Goal: Information Seeking & Learning: Learn about a topic

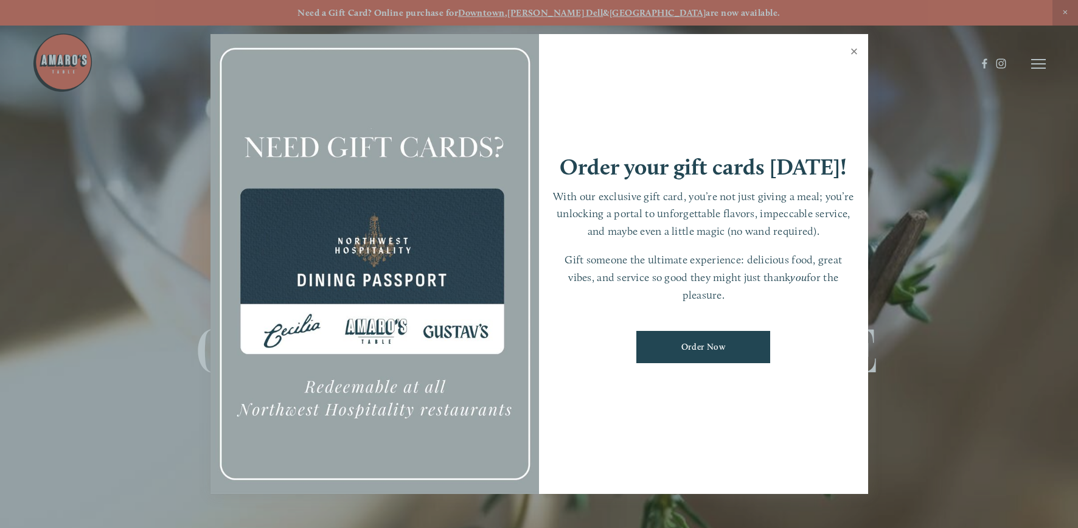
click at [850, 56] on link "Close" at bounding box center [854, 53] width 24 height 34
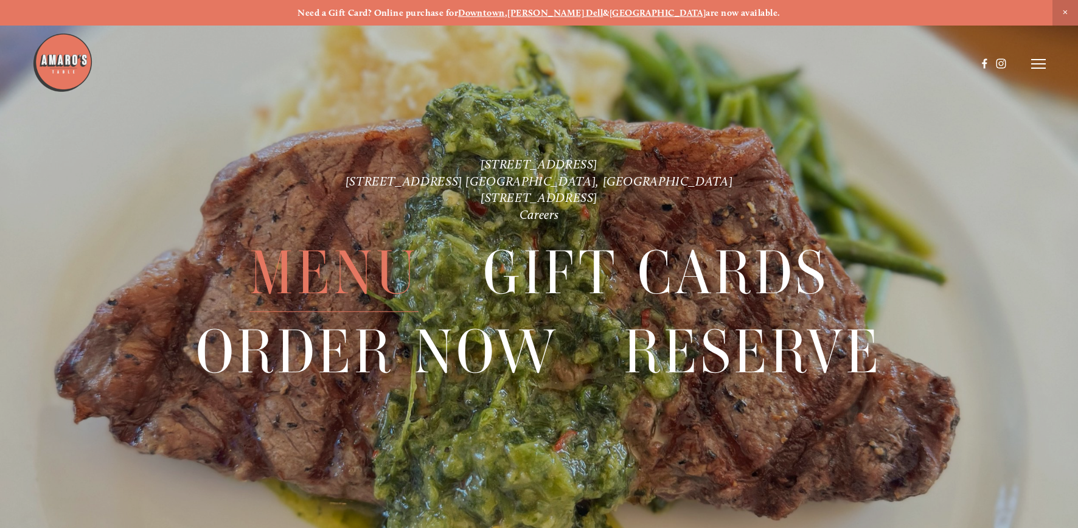
click at [349, 276] on span "Menu" at bounding box center [333, 273] width 169 height 78
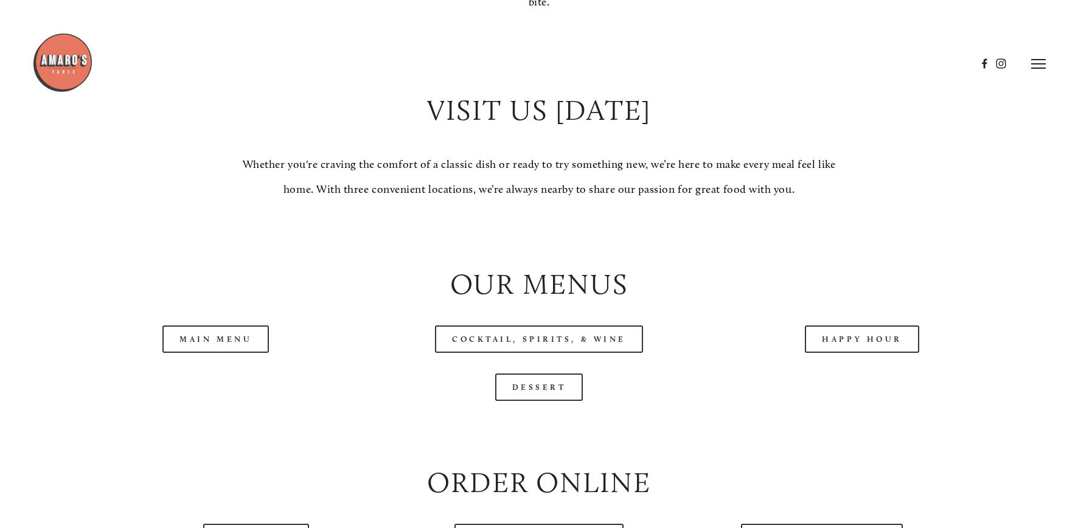
scroll to position [1156, 0]
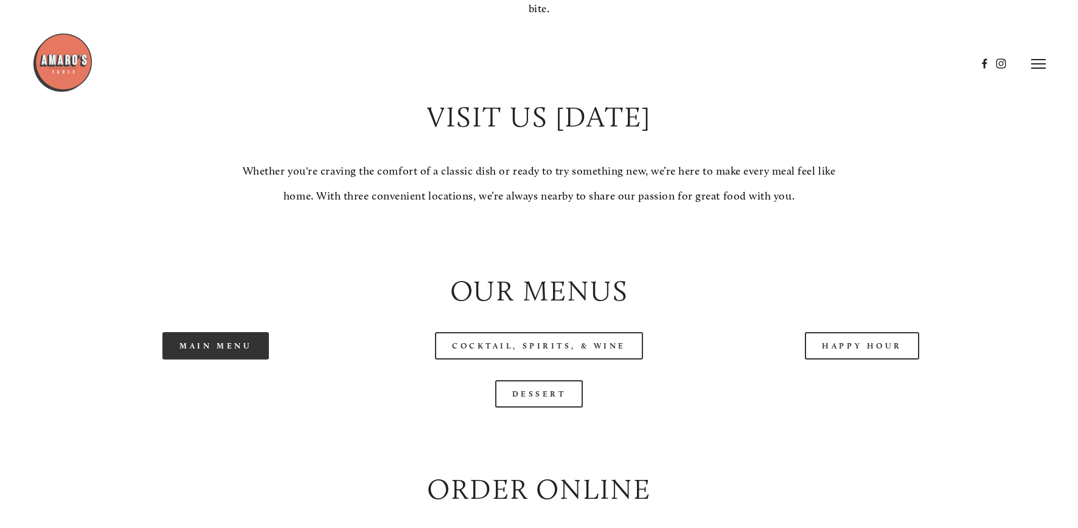
click at [218, 348] on link "Main Menu" at bounding box center [215, 345] width 106 height 27
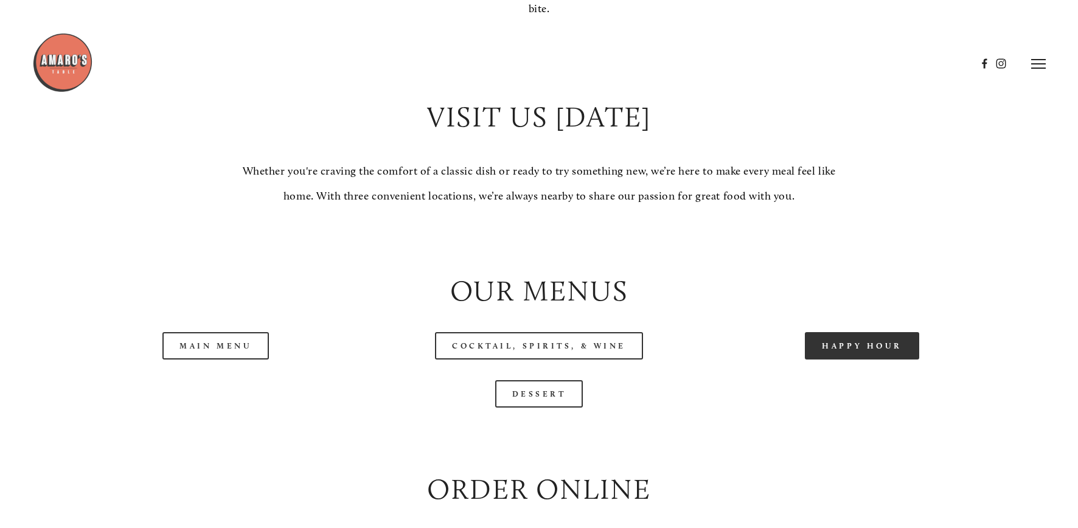
click at [869, 358] on link "Happy Hour" at bounding box center [862, 345] width 114 height 27
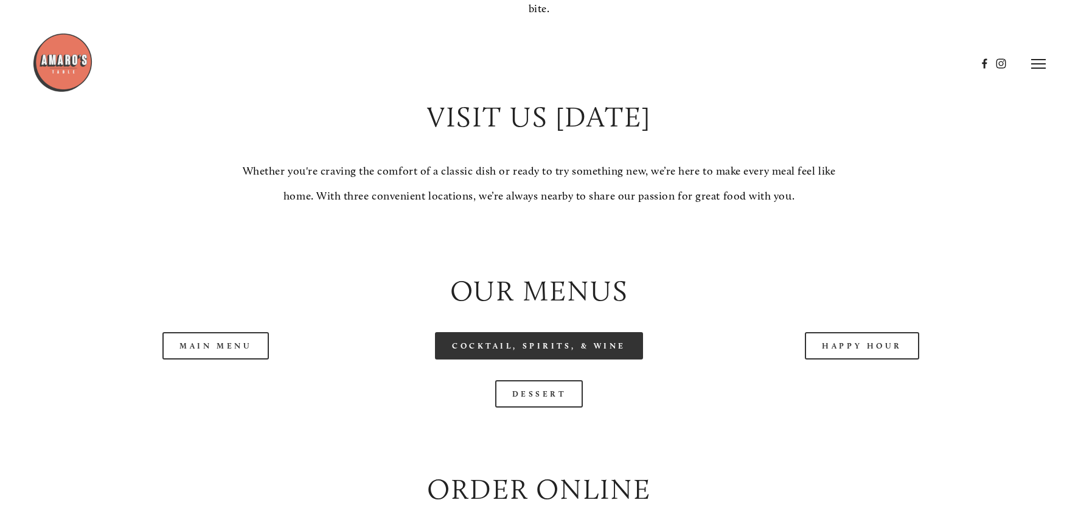
click at [569, 359] on link "Cocktail, Spirits, & Wine" at bounding box center [539, 345] width 208 height 27
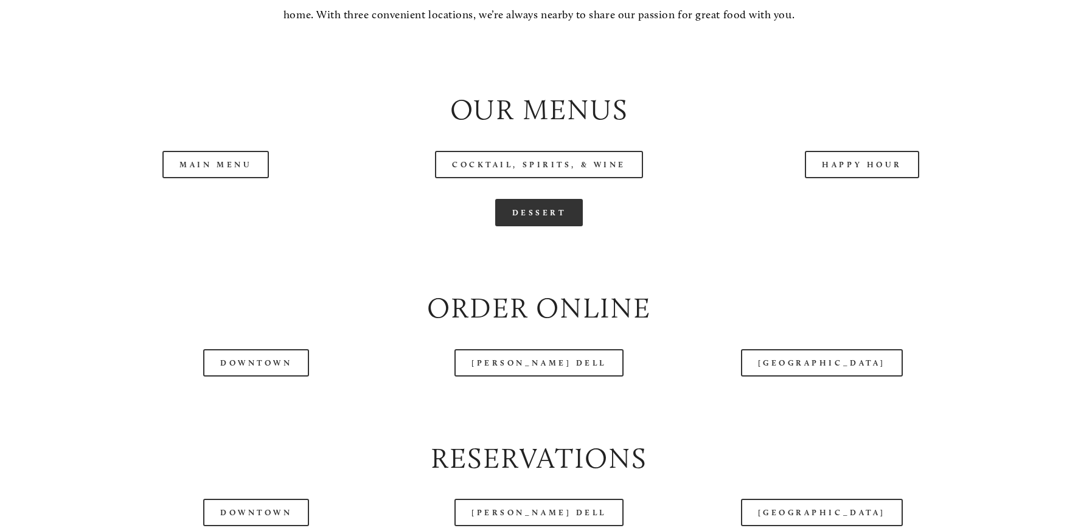
scroll to position [1338, 0]
click at [535, 218] on link "Dessert" at bounding box center [539, 211] width 88 height 27
